Goal: Task Accomplishment & Management: Use online tool/utility

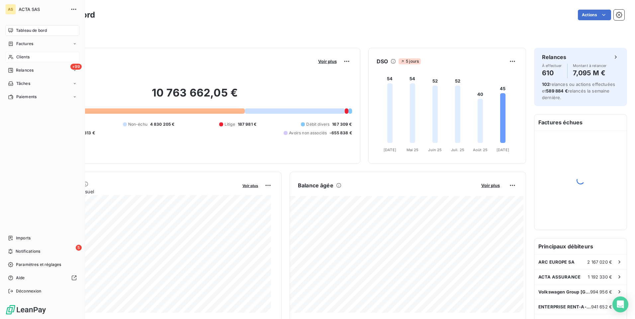
click at [19, 58] on span "Clients" at bounding box center [22, 57] width 13 height 6
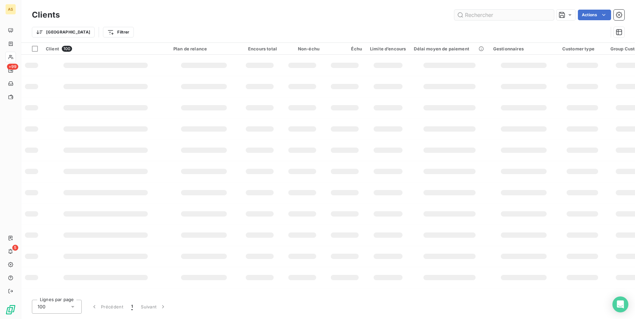
click at [481, 16] on input "text" at bounding box center [504, 15] width 100 height 11
type input "perrachon"
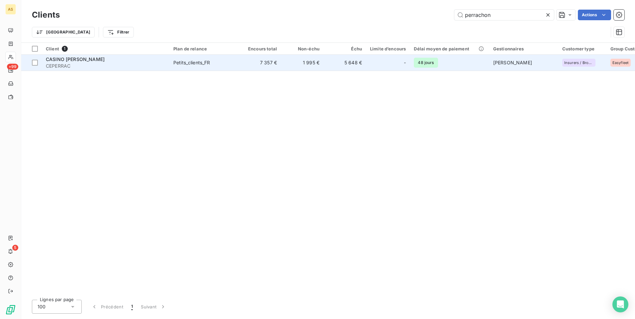
click at [62, 61] on span "CASINO GUICHARD PERRACHON" at bounding box center [75, 59] width 59 height 6
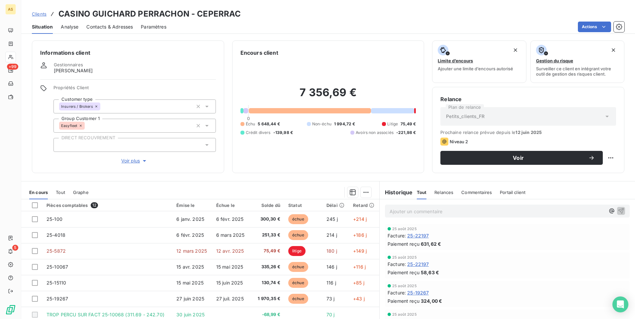
scroll to position [28, 0]
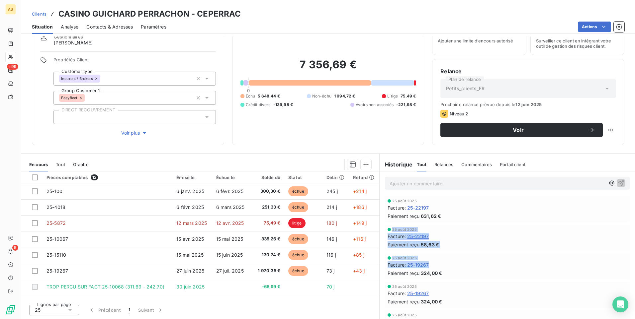
drag, startPoint x: 377, startPoint y: 226, endPoint x: 376, endPoint y: 274, distance: 47.1
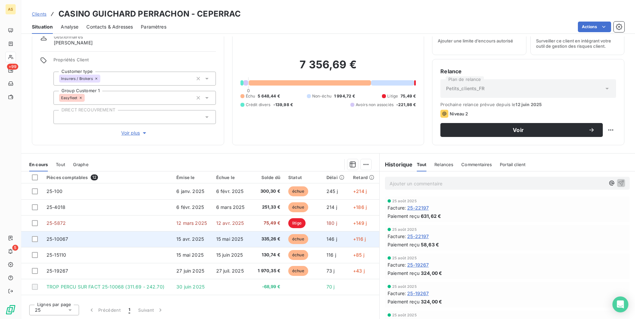
click at [353, 243] on td "+116 j" at bounding box center [364, 239] width 30 height 16
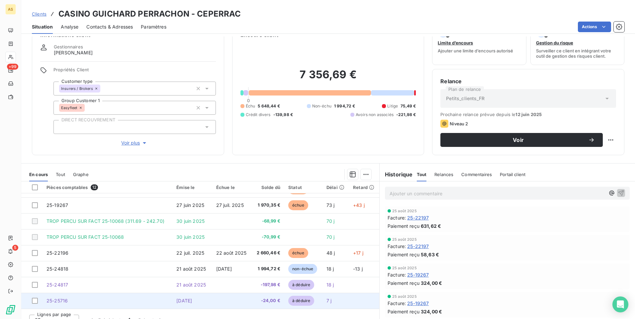
scroll to position [28, 0]
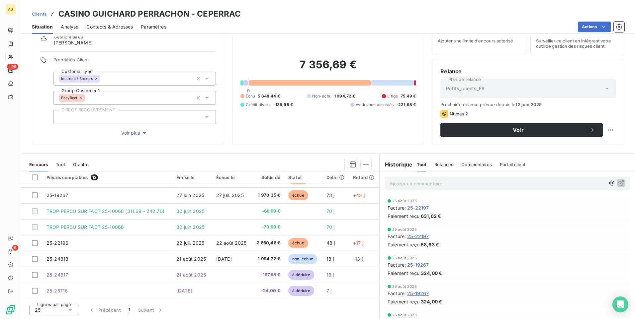
click at [360, 12] on div "Clients CASINO GUICHARD PERRACHON - CEPERRAC" at bounding box center [328, 14] width 614 height 12
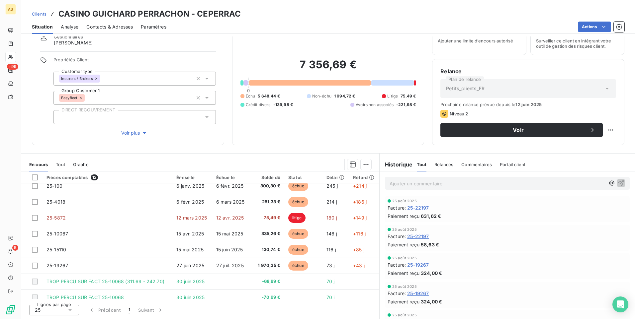
scroll to position [0, 0]
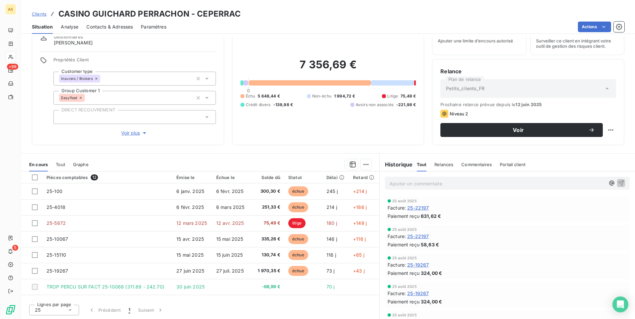
click at [507, 256] on div "25 août 2025" at bounding box center [506, 258] width 239 height 4
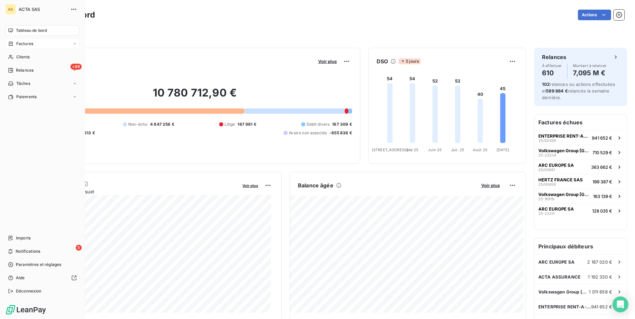
click at [19, 42] on span "Factures" at bounding box center [24, 44] width 17 height 6
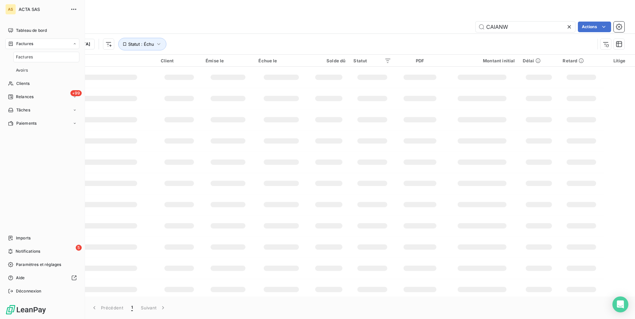
click at [23, 55] on span "Factures" at bounding box center [24, 57] width 17 height 6
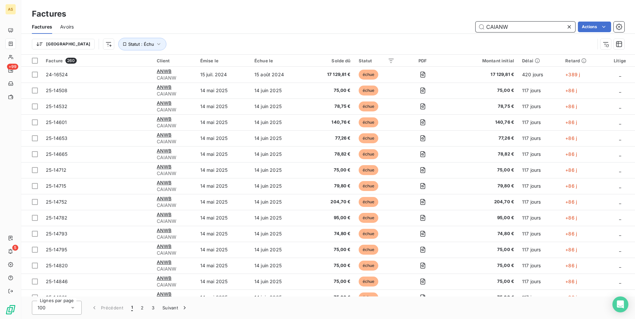
click at [517, 26] on input "CAIANW" at bounding box center [525, 27] width 100 height 11
type input "C"
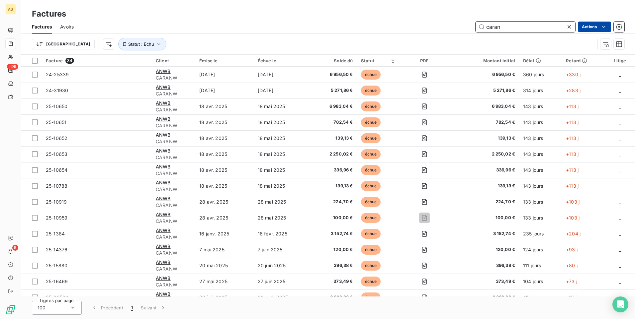
type input "caran"
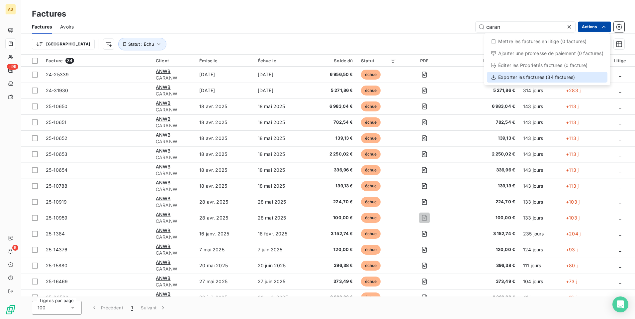
click at [538, 77] on div "Exporter les factures (34 factures)" at bounding box center [547, 77] width 121 height 11
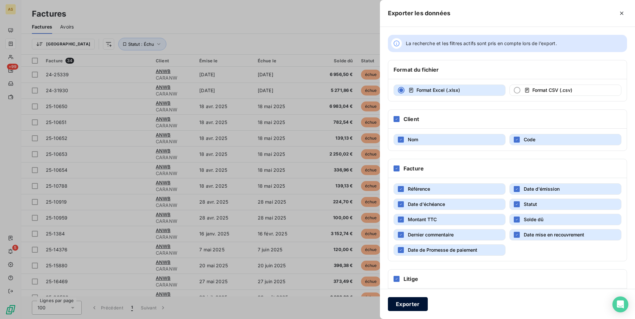
click at [409, 302] on button "Exporter" at bounding box center [408, 304] width 40 height 14
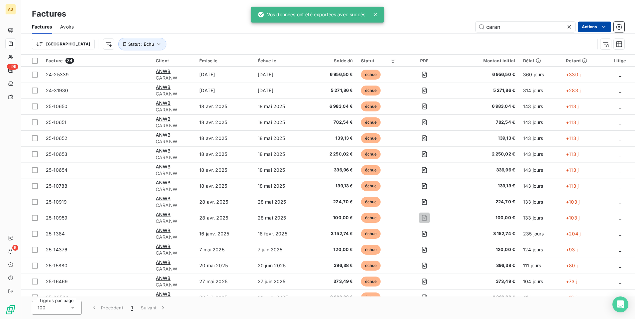
drag, startPoint x: 394, startPoint y: 25, endPoint x: 406, endPoint y: 22, distance: 12.0
click at [394, 25] on div "caran Actions" at bounding box center [353, 27] width 543 height 11
click at [376, 14] on icon at bounding box center [375, 14] width 3 height 3
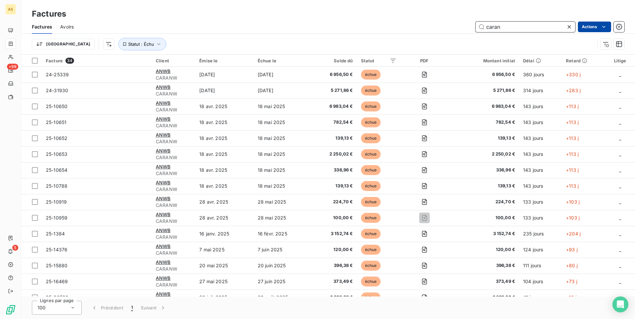
drag, startPoint x: 518, startPoint y: 27, endPoint x: 460, endPoint y: 27, distance: 58.4
click at [460, 27] on div "caran Actions" at bounding box center [353, 27] width 543 height 11
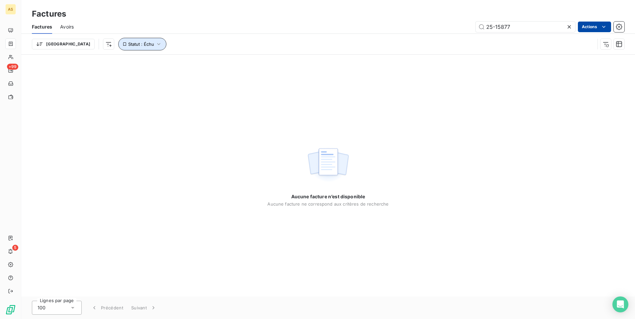
click at [126, 48] on button "Statut : Échu" at bounding box center [142, 44] width 48 height 13
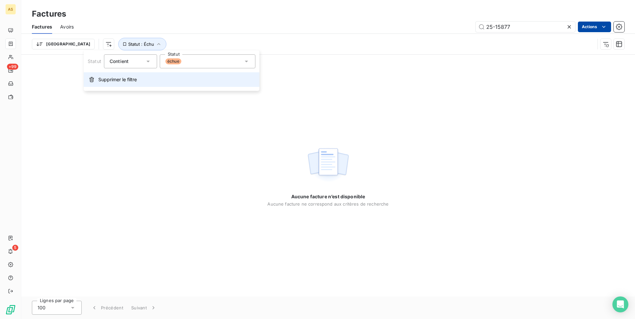
click at [105, 80] on span "Supprimer le filtre" at bounding box center [117, 79] width 39 height 7
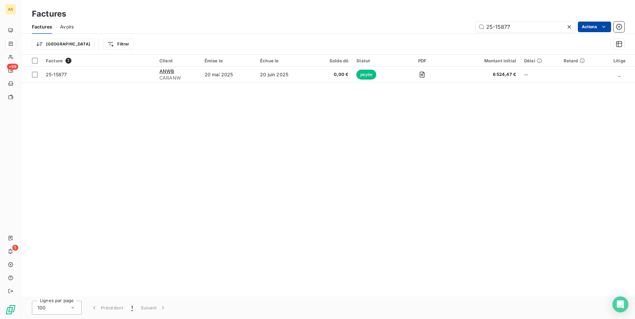
click at [224, 161] on div "Facture 1 Client Émise le Échue le Solde dû Statut PDF Montant initial Délai Re…" at bounding box center [328, 176] width 614 height 242
click at [123, 154] on div "Facture 1 Client Émise le Échue le Solde dû Statut PDF Montant initial Délai Re…" at bounding box center [328, 176] width 614 height 242
click at [221, 161] on div "Facture 1 Client Émise le Échue le Solde dû Statut PDF Montant initial Délai Re…" at bounding box center [328, 176] width 614 height 242
click at [519, 27] on input "25-15877" at bounding box center [525, 27] width 100 height 11
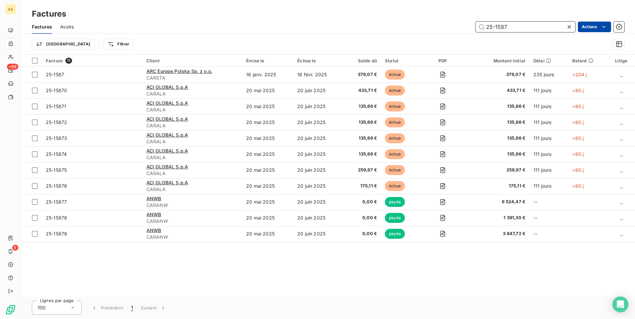
type input "25-1587"
click at [129, 18] on div "Factures" at bounding box center [328, 14] width 614 height 12
click at [514, 25] on input "25-1587" at bounding box center [525, 27] width 100 height 11
click at [444, 291] on div "Facture 11 Client Émise le Échue le Solde dû Statut PDF Montant initial Délai R…" at bounding box center [328, 176] width 614 height 242
click at [292, 294] on div "Facture 11 Client Émise le Échue le Solde dû Statut PDF Montant initial Délai R…" at bounding box center [328, 176] width 614 height 242
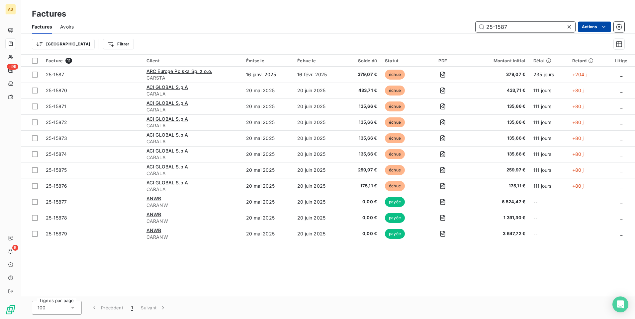
drag, startPoint x: 523, startPoint y: 28, endPoint x: 485, endPoint y: 25, distance: 38.0
click at [485, 25] on input "25-1587" at bounding box center [525, 27] width 100 height 11
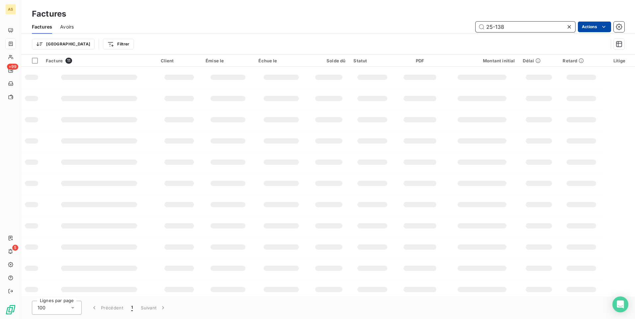
type input "25-1384"
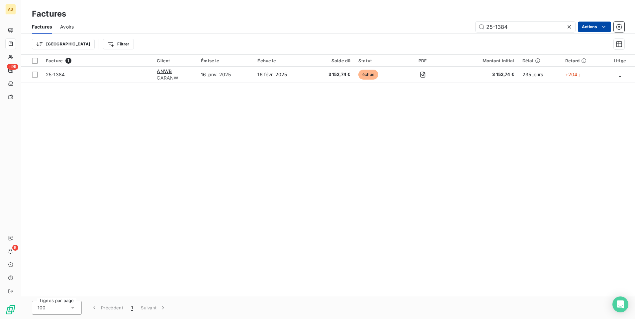
click at [194, 290] on div "Facture 1 Client Émise le Échue le Solde dû Statut PDF Montant initial Délai Re…" at bounding box center [328, 176] width 614 height 242
click at [145, 206] on div "Facture 1 Client Émise le Échue le Solde dû Statut PDF Montant initial Délai Re…" at bounding box center [328, 176] width 614 height 242
click at [153, 195] on div "Facture 1 Client Émise le Échue le Solde dû Statut PDF Montant initial Délai Re…" at bounding box center [328, 176] width 614 height 242
